Goal: Navigation & Orientation: Find specific page/section

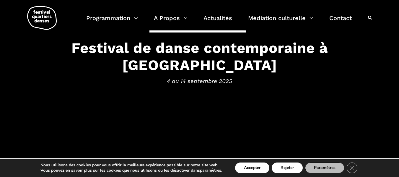
scroll to position [59, 0]
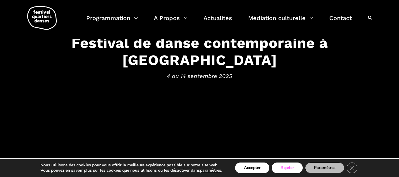
click at [288, 173] on button "Rejeter" at bounding box center [287, 168] width 31 height 11
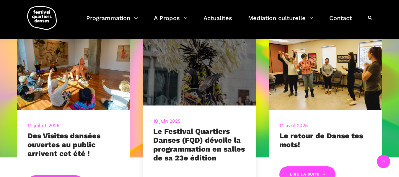
scroll to position [236, 0]
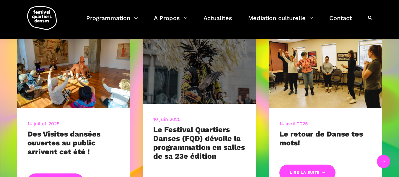
scroll to position [208, 0]
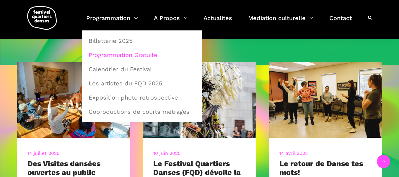
click at [108, 54] on link "Programmation Gratuite" at bounding box center [141, 55] width 113 height 14
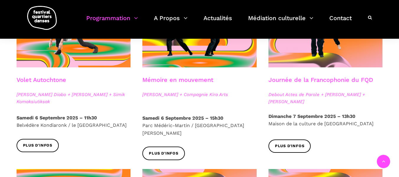
scroll to position [355, 0]
